Goal: Task Accomplishment & Management: Manage account settings

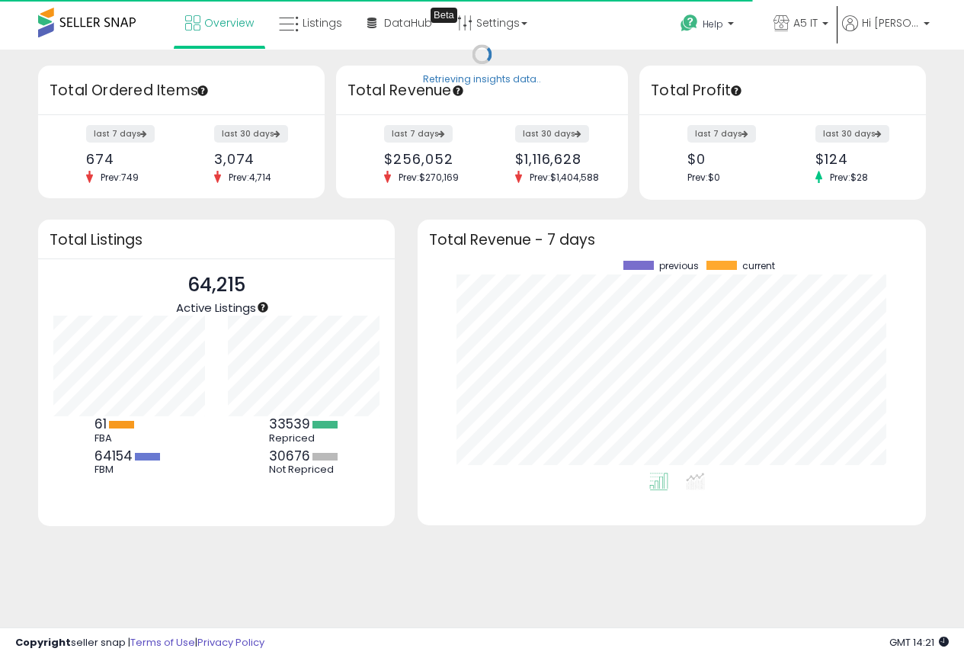
scroll to position [212, 478]
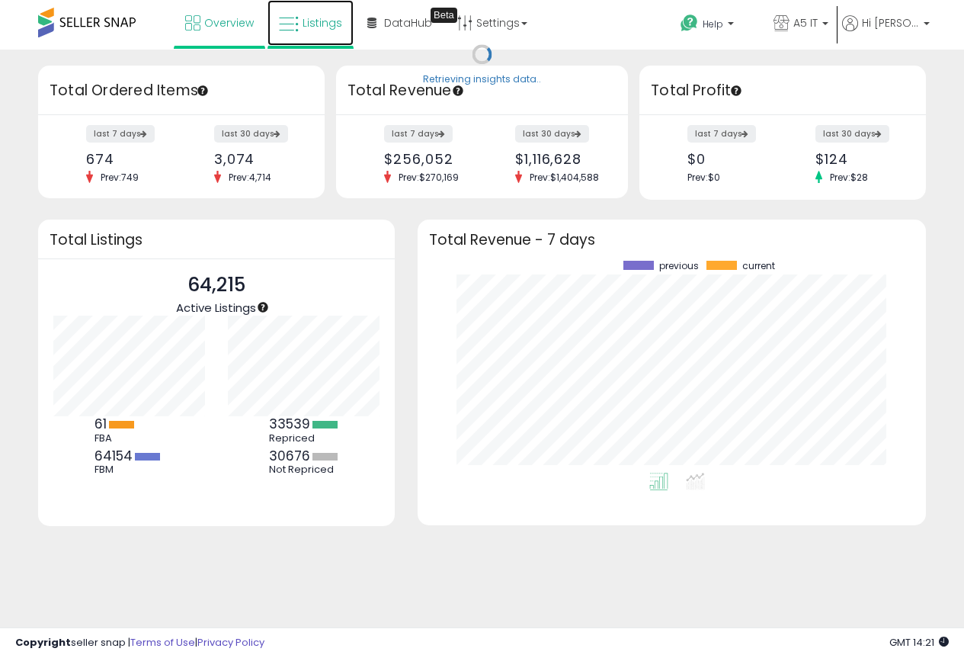
click at [325, 19] on span "Listings" at bounding box center [323, 22] width 40 height 15
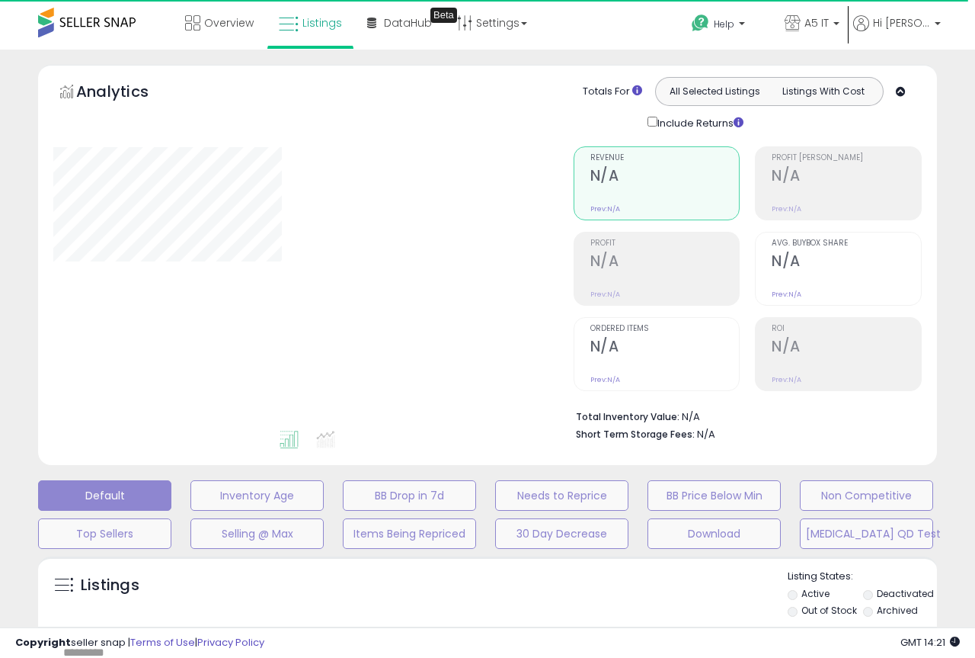
type input "*******"
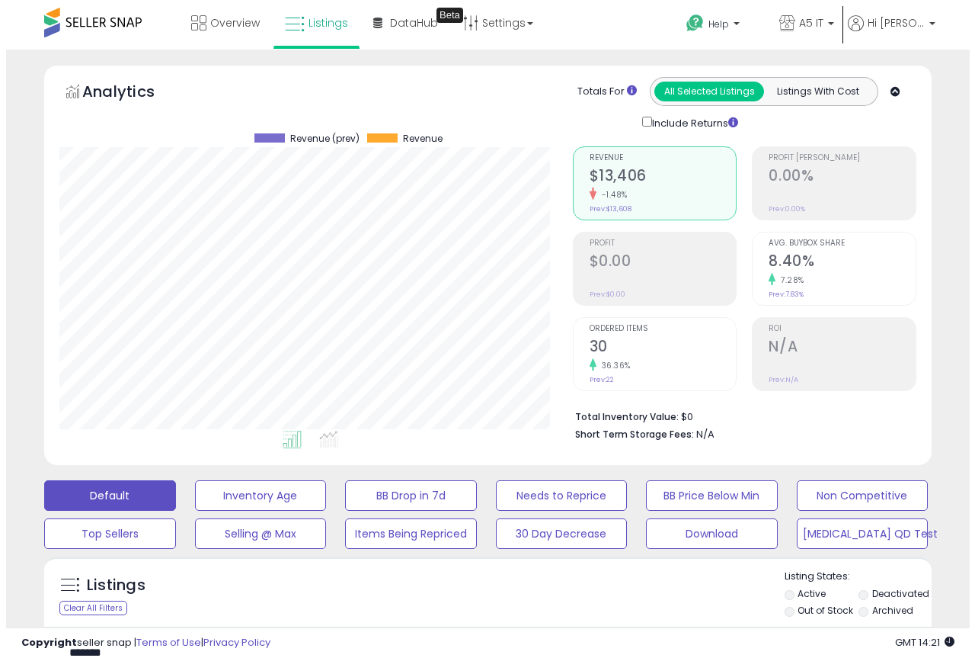
scroll to position [312, 514]
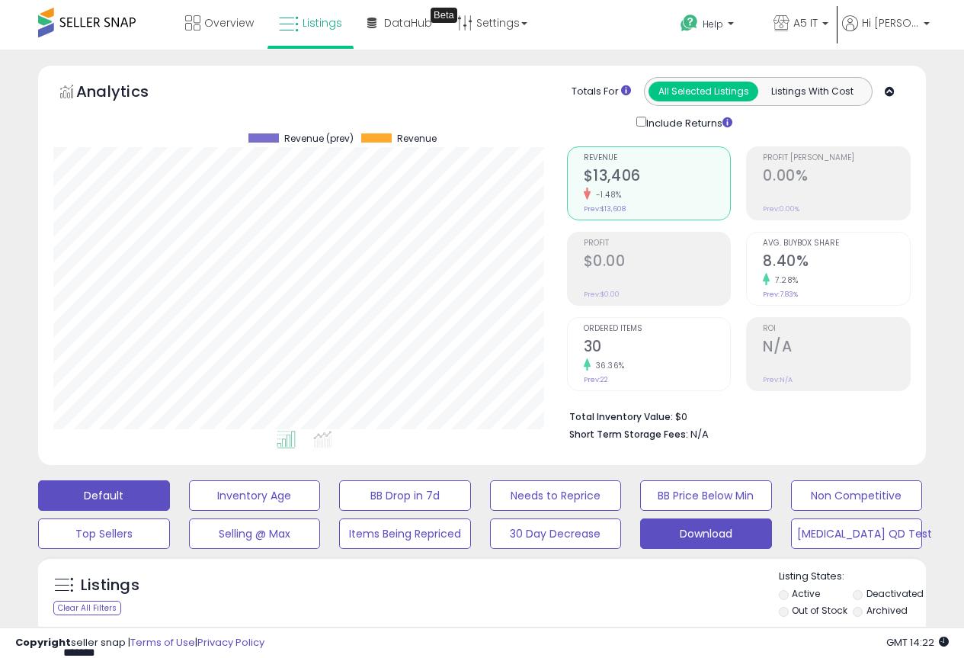
click at [725, 537] on button "Download" at bounding box center [706, 533] width 132 height 30
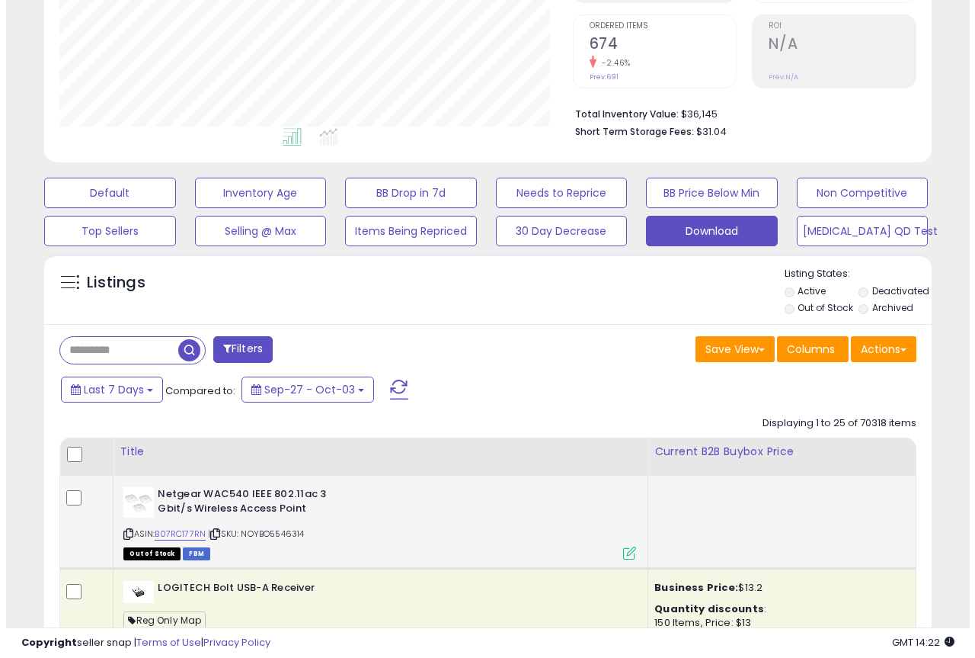
scroll to position [305, 0]
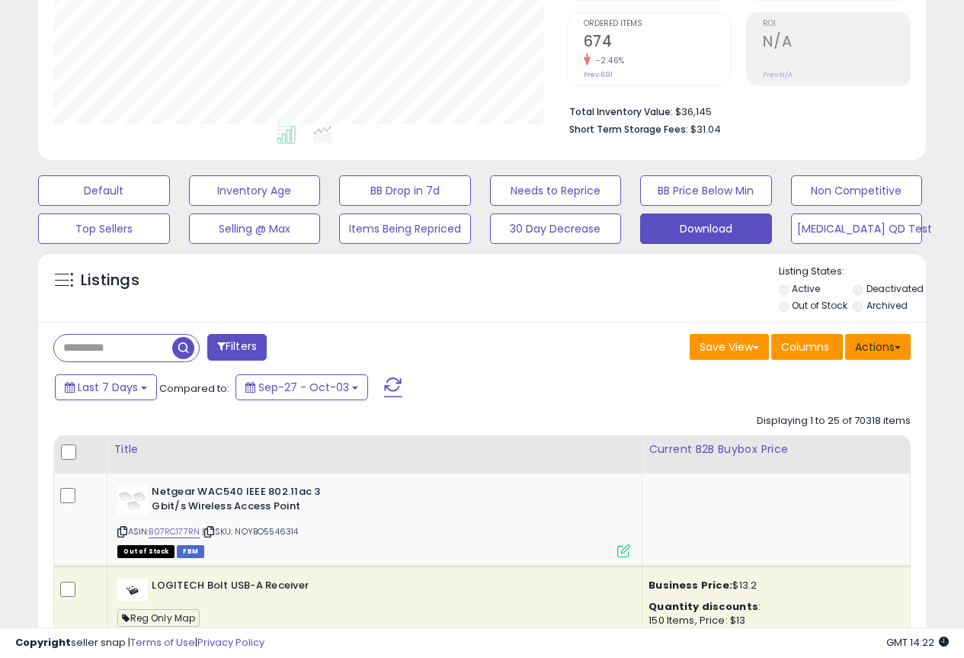
click at [866, 351] on button "Actions" at bounding box center [878, 347] width 66 height 26
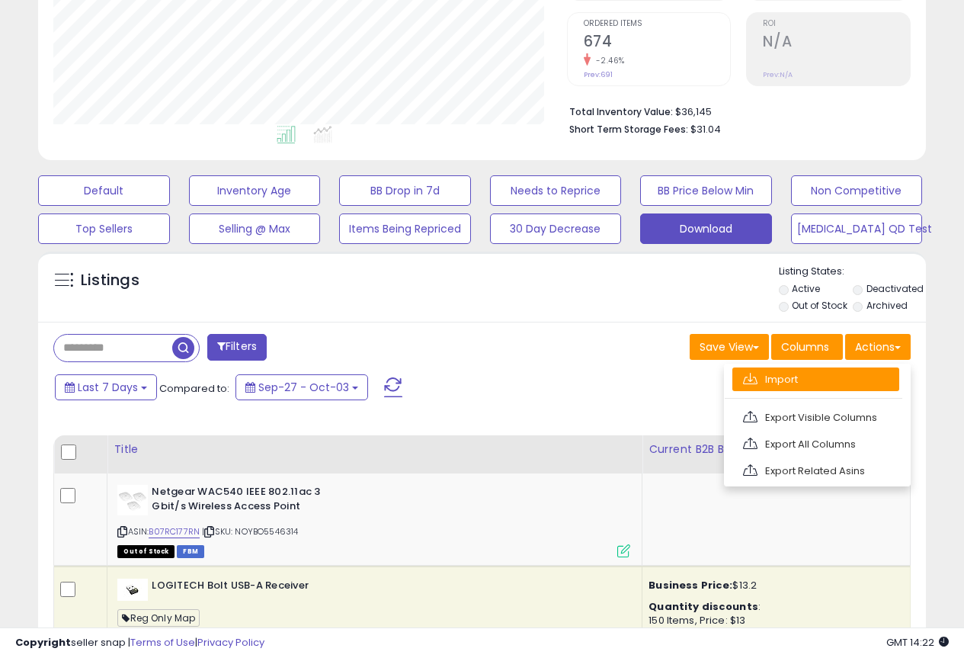
click at [801, 386] on link "Import" at bounding box center [815, 379] width 167 height 24
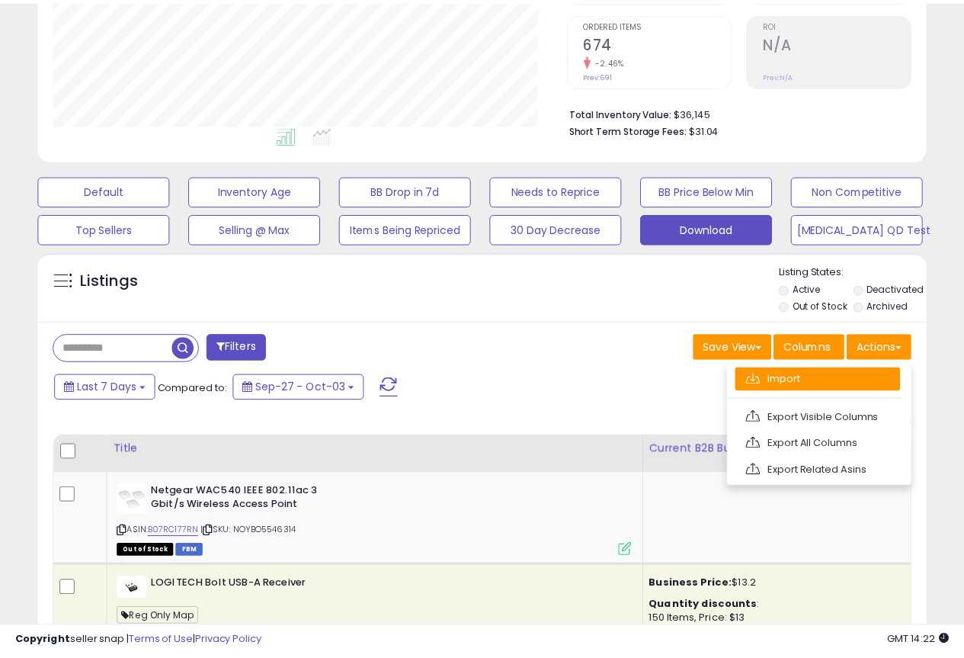
scroll to position [312, 520]
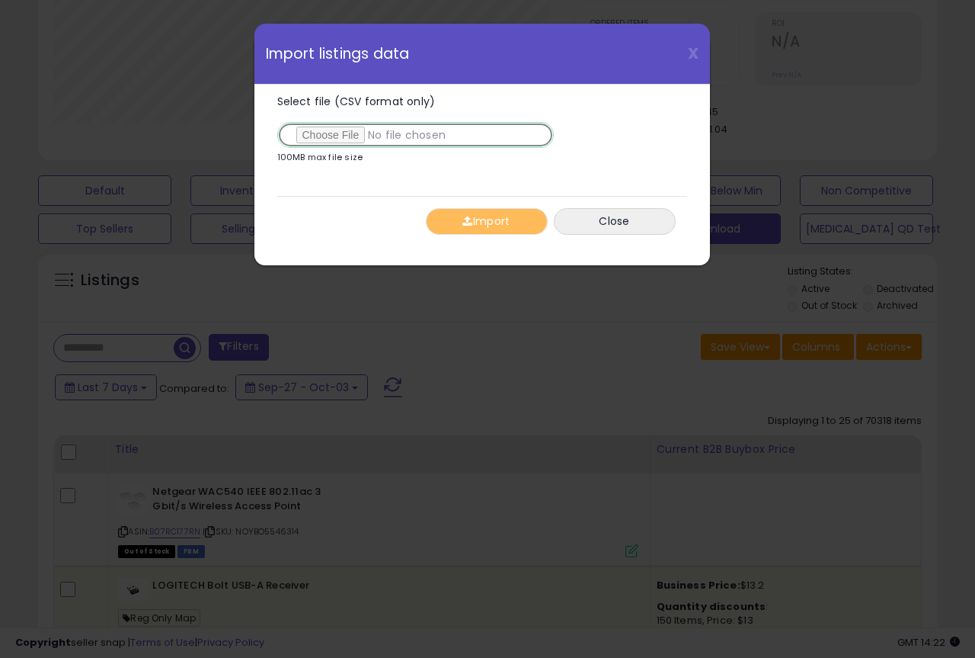
click at [322, 128] on input "Select file (CSV format only)" at bounding box center [415, 135] width 277 height 26
type input "**********"
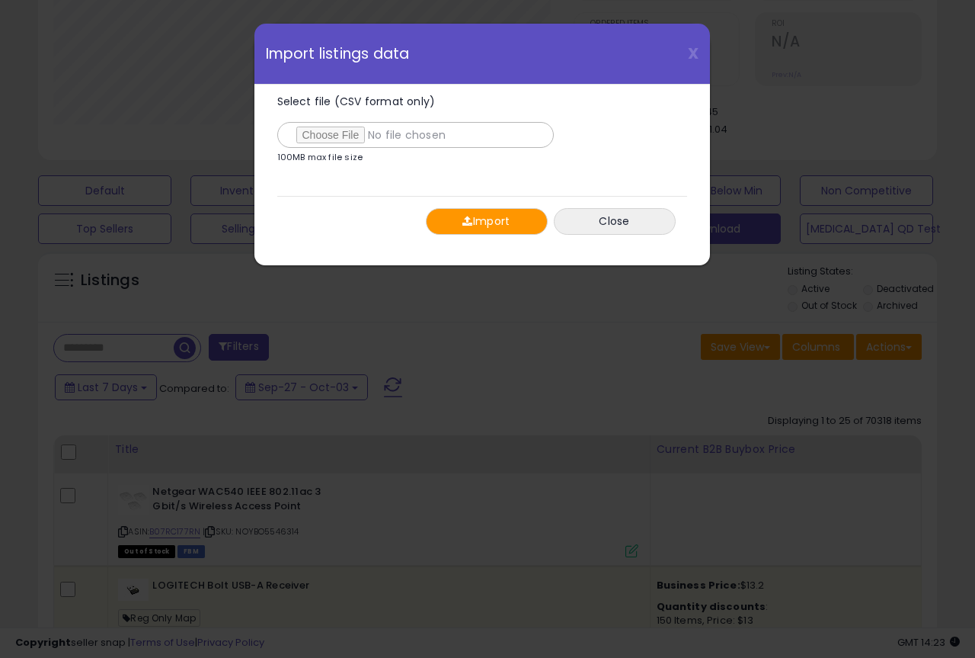
click at [496, 228] on button "Import" at bounding box center [487, 221] width 122 height 27
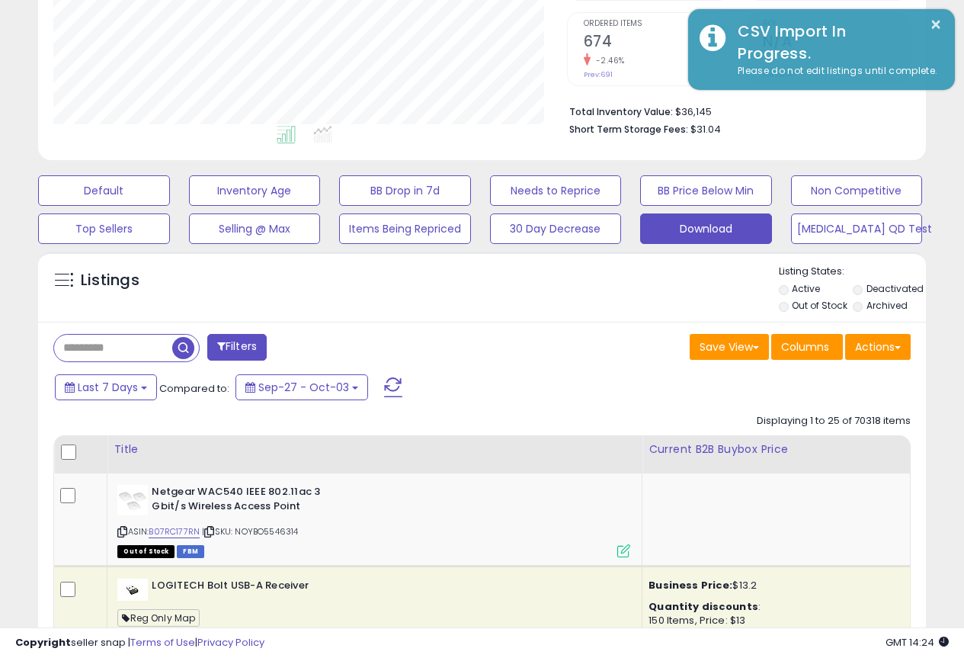
scroll to position [761695, 761494]
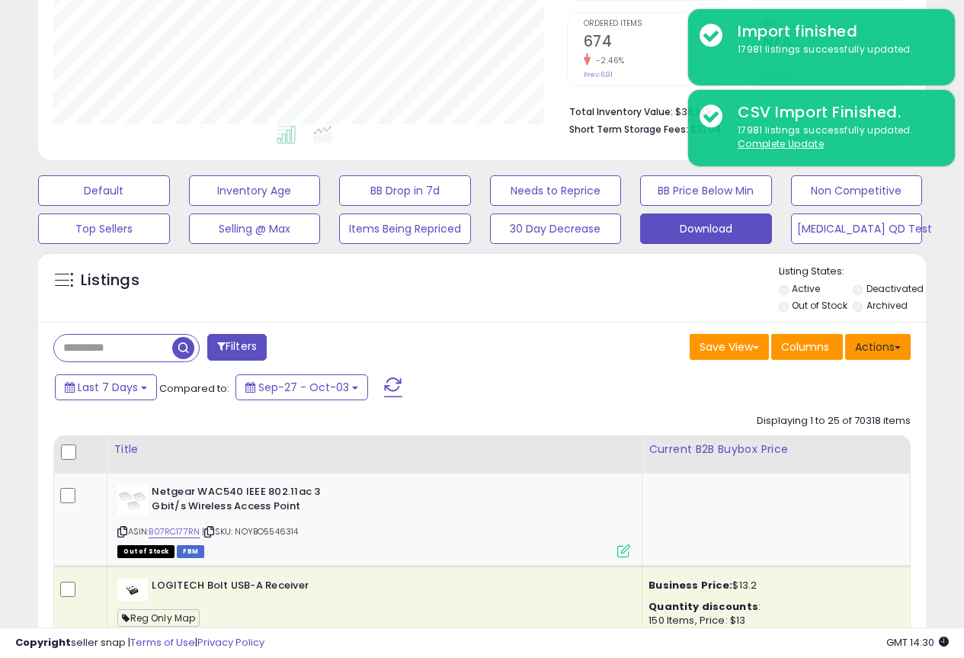
click at [878, 350] on button "Actions" at bounding box center [878, 347] width 66 height 26
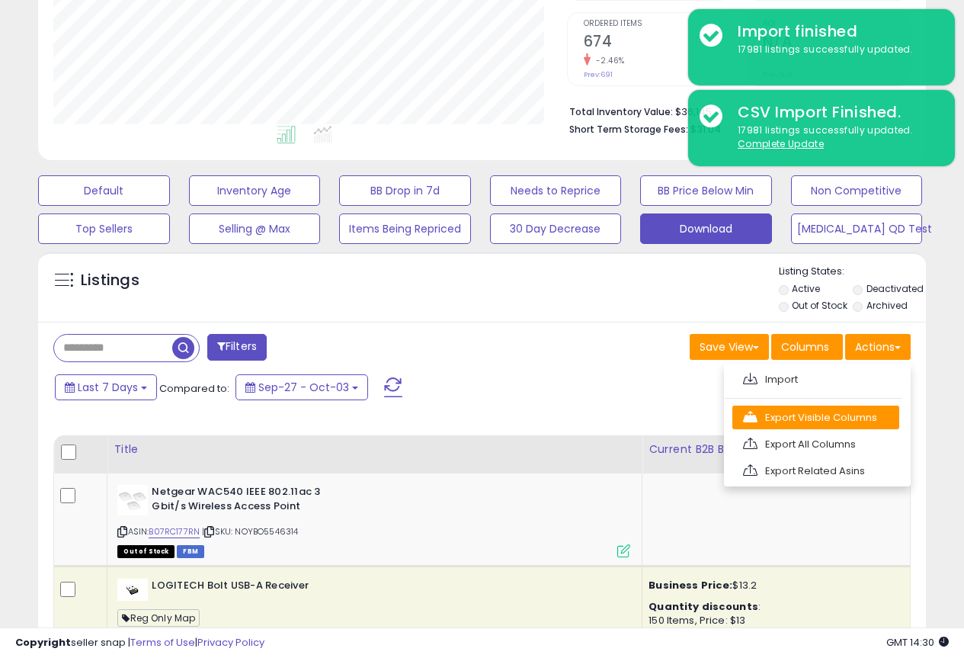
click at [814, 421] on link "Export Visible Columns" at bounding box center [815, 417] width 167 height 24
